Goal: Ask a question

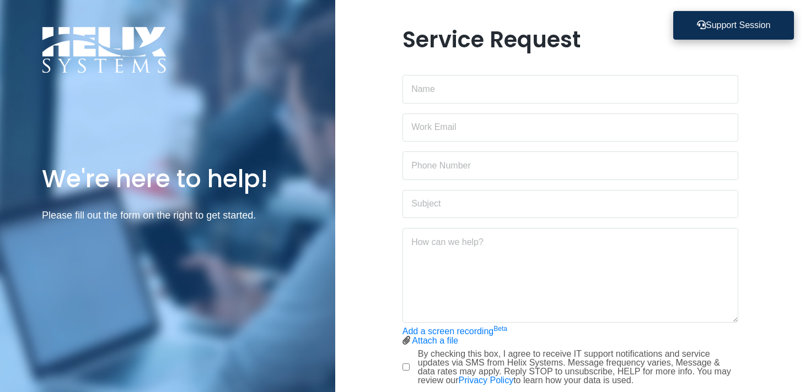
click at [726, 26] on button "Support Session" at bounding box center [733, 25] width 121 height 29
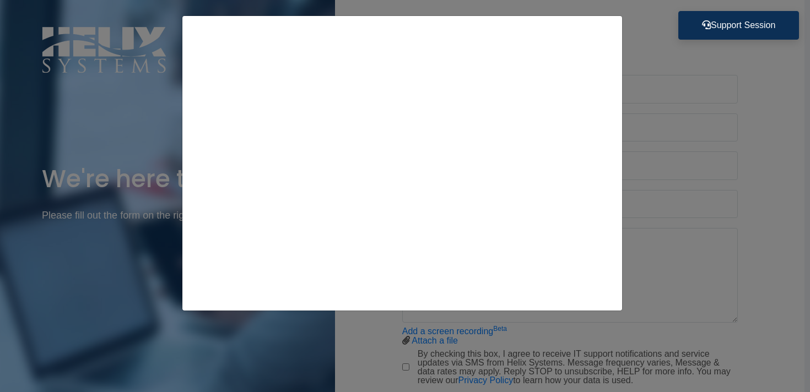
click at [738, 94] on div at bounding box center [405, 196] width 810 height 392
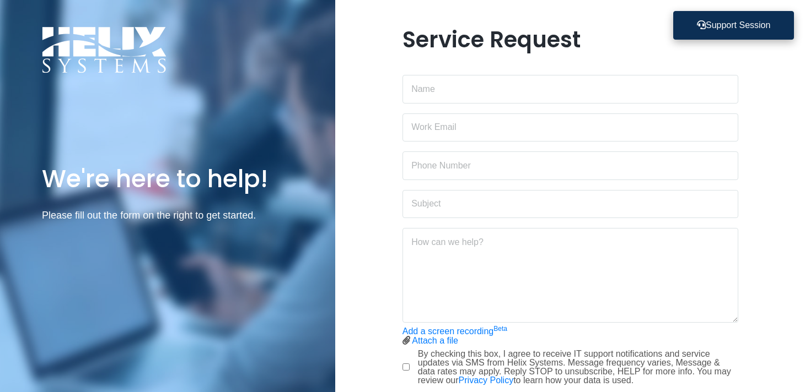
click at [737, 28] on button "Support Session" at bounding box center [733, 25] width 121 height 29
click at [753, 22] on button "Support Session" at bounding box center [733, 25] width 121 height 29
